Goal: Find contact information: Find contact information

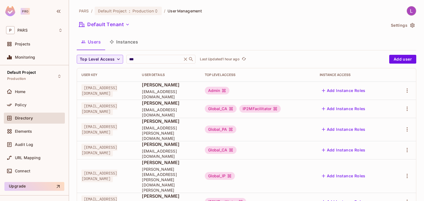
scroll to position [38, 0]
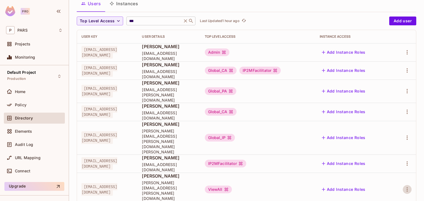
click at [151, 22] on input "***" at bounding box center [154, 21] width 52 height 6
type input "*"
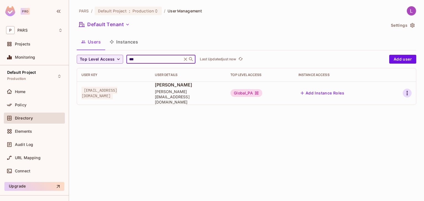
type input "***"
click at [406, 92] on icon "button" at bounding box center [407, 93] width 7 height 7
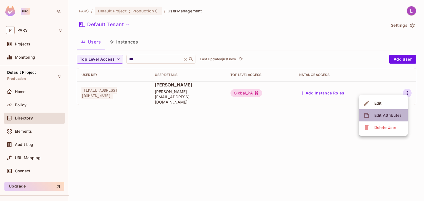
click at [384, 116] on div "Edit Attributes" at bounding box center [387, 116] width 27 height 6
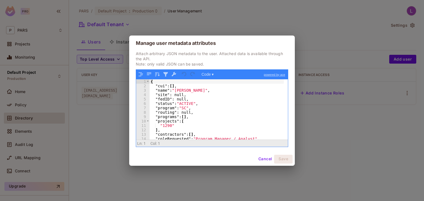
scroll to position [10, 0]
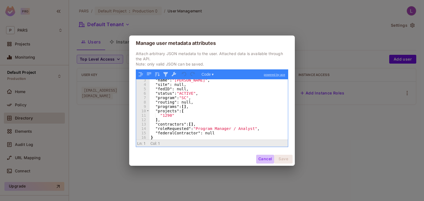
click at [257, 159] on button "Cancel" at bounding box center [265, 159] width 18 height 9
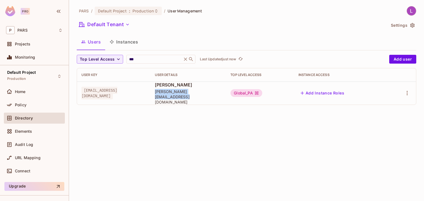
drag, startPoint x: 223, startPoint y: 94, endPoint x: 166, endPoint y: 95, distance: 57.1
click at [166, 95] on span "[PERSON_NAME][EMAIL_ADDRESS][DOMAIN_NAME]" at bounding box center [188, 97] width 67 height 16
copy span "[PERSON_NAME][EMAIL_ADDRESS][DOMAIN_NAME]"
